Goal: Information Seeking & Learning: Find specific fact

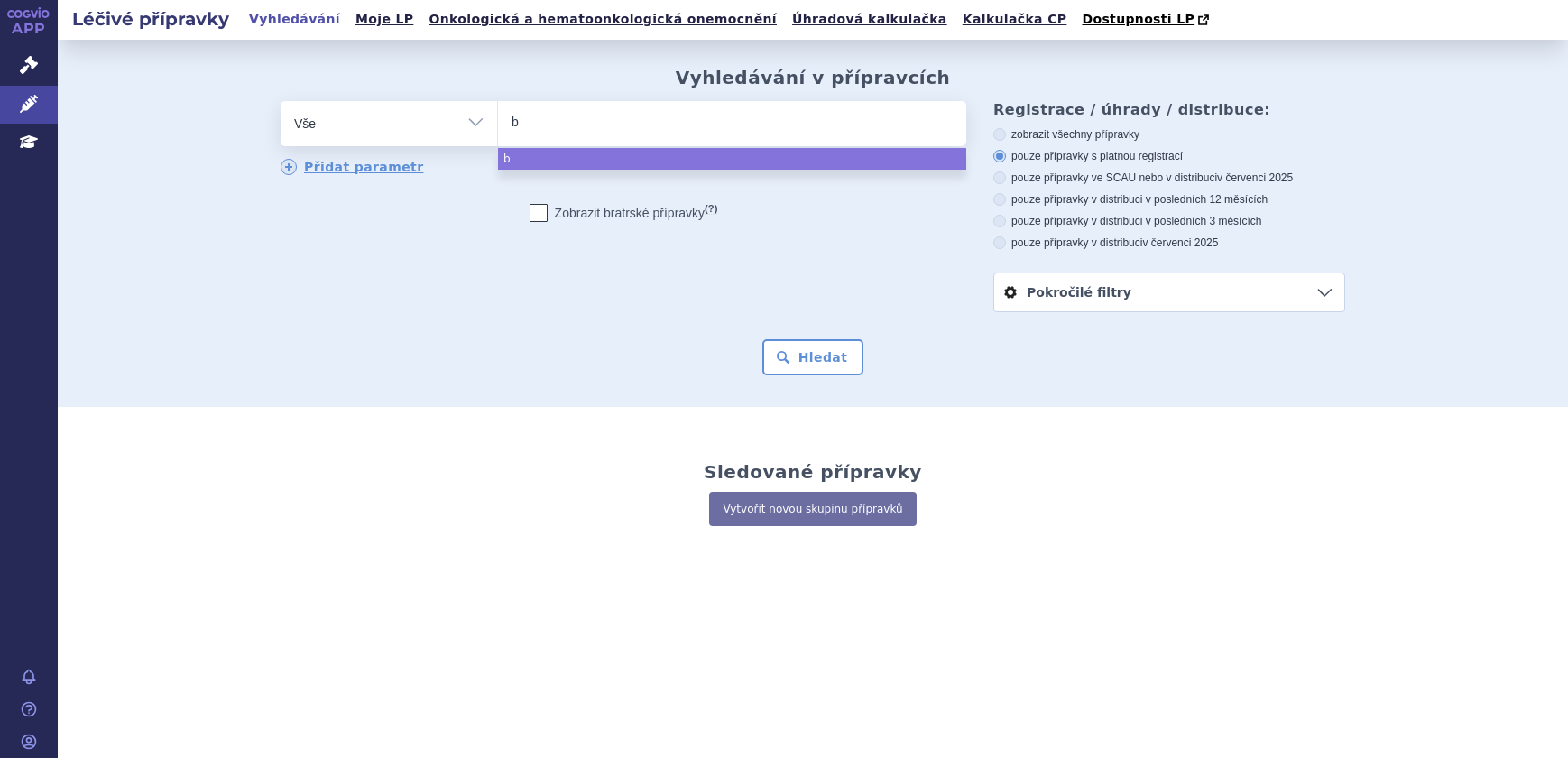
select select
type input "be"
type input "ben"
type input "bend"
type input "benda"
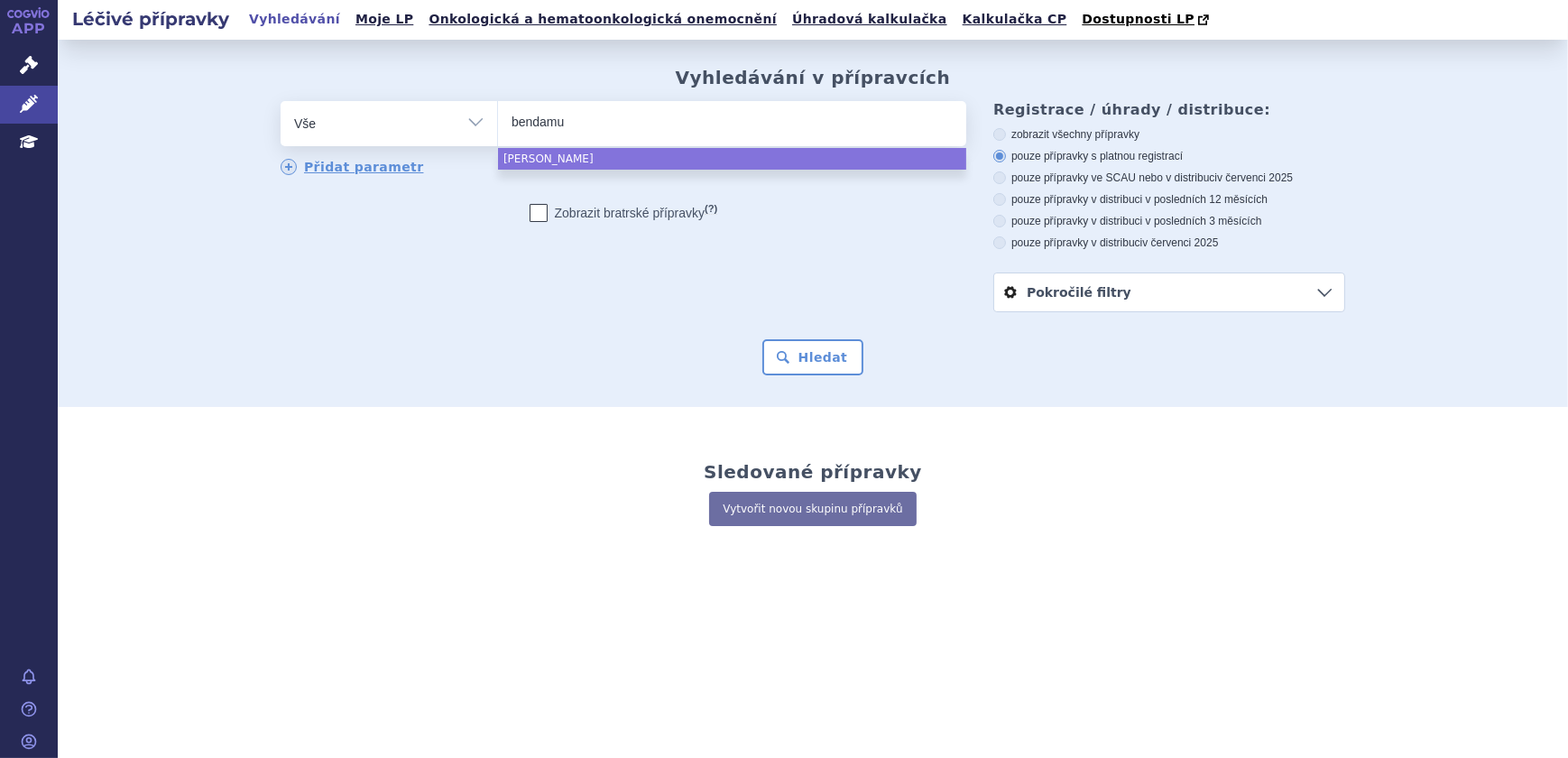
type input "bendamus"
type input "bendamustin"
select select "bendamustin"
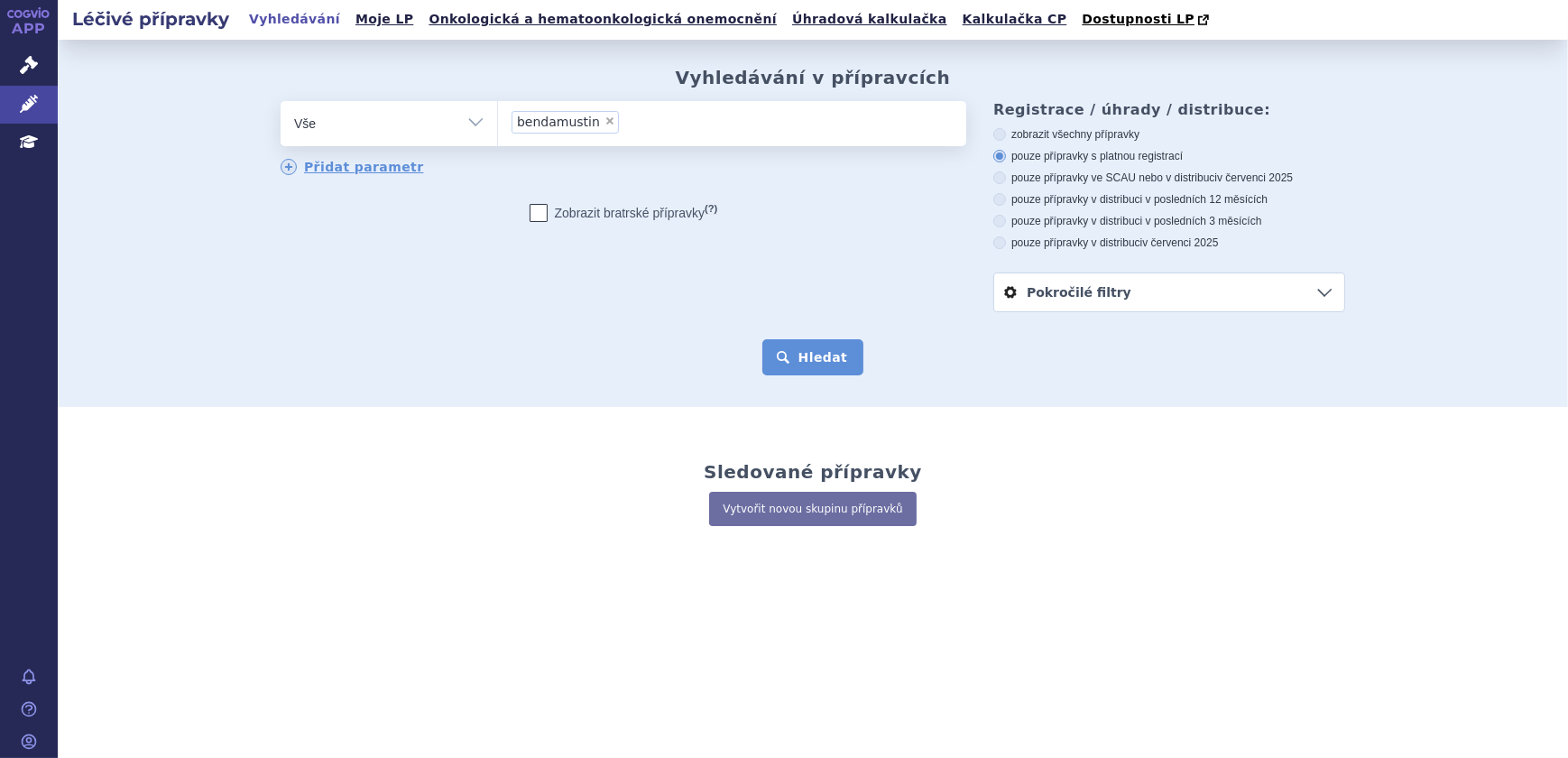
click at [806, 370] on button "Hledat" at bounding box center [812, 357] width 102 height 36
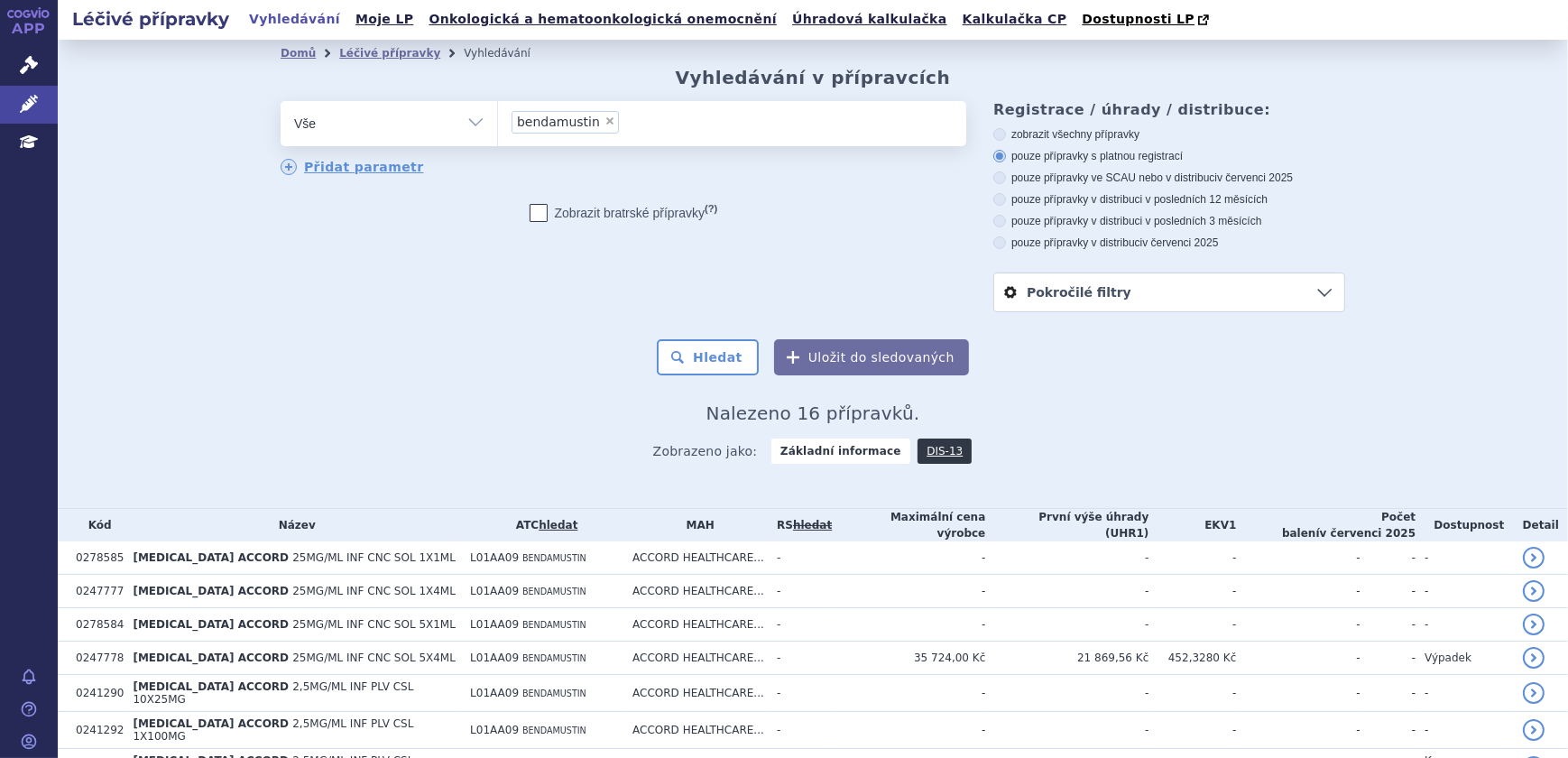
scroll to position [163, 0]
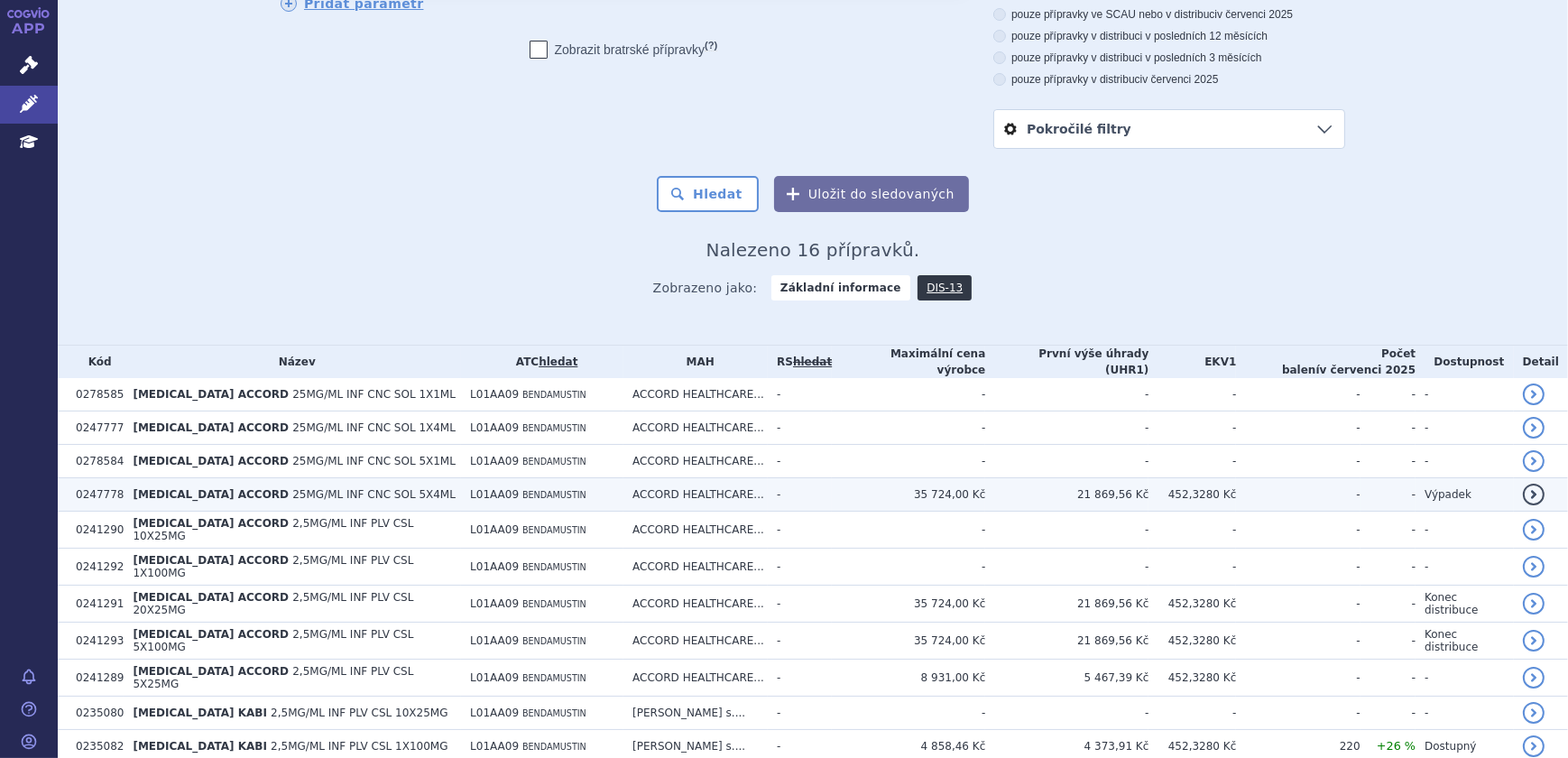
click at [1144, 480] on td "21 869,56 Kč" at bounding box center [1066, 495] width 163 height 33
